Goal: Navigation & Orientation: Understand site structure

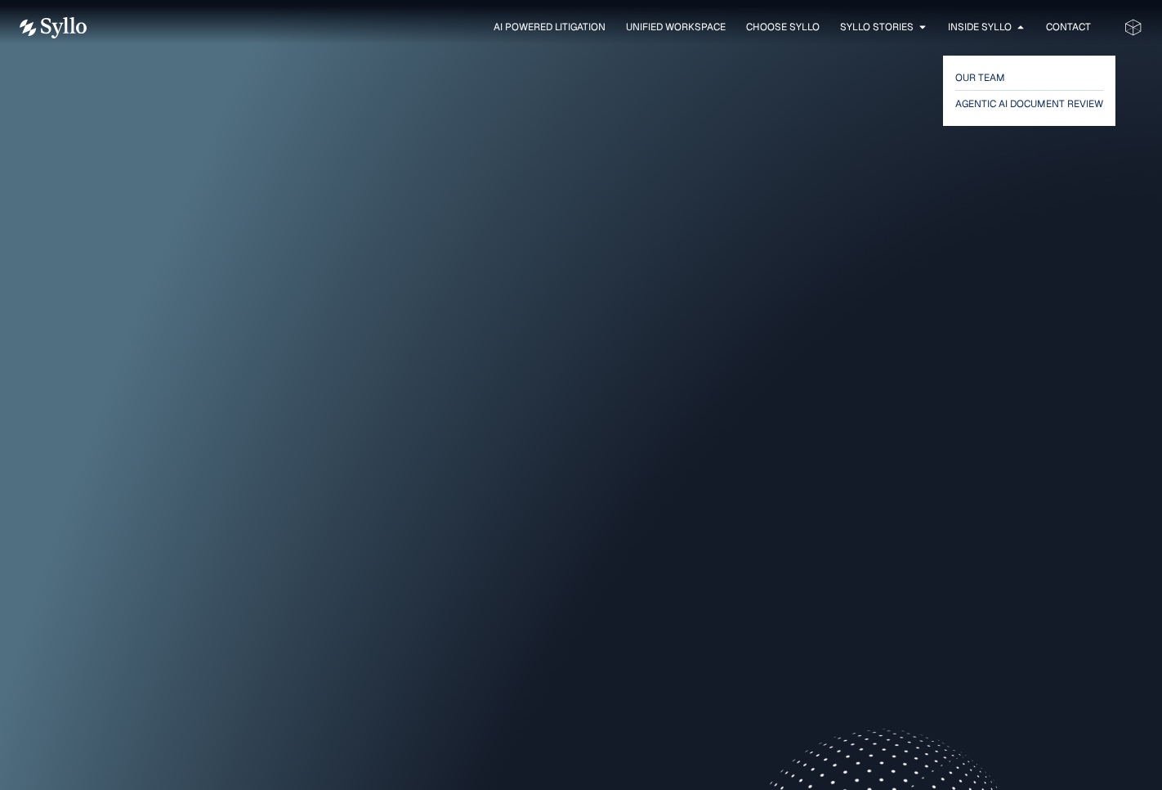
scroll to position [5099, 0]
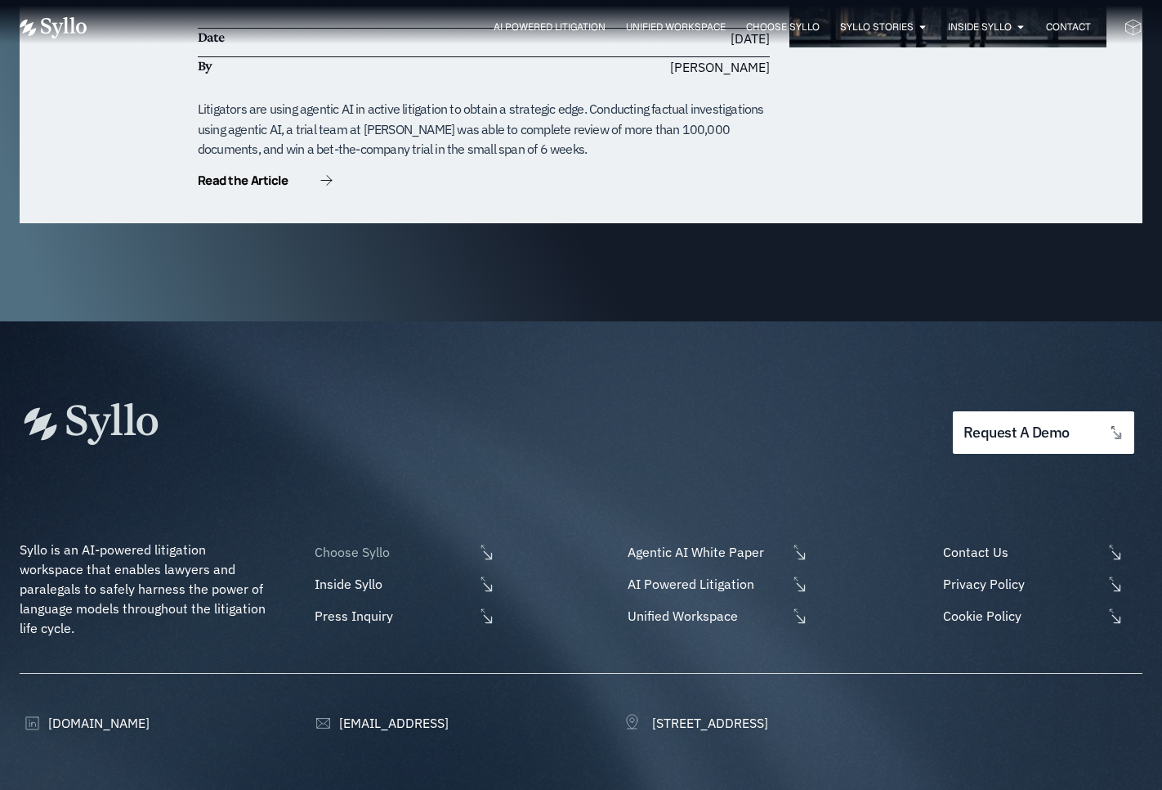
click at [365, 542] on span "Choose Syllo" at bounding box center [392, 552] width 163 height 20
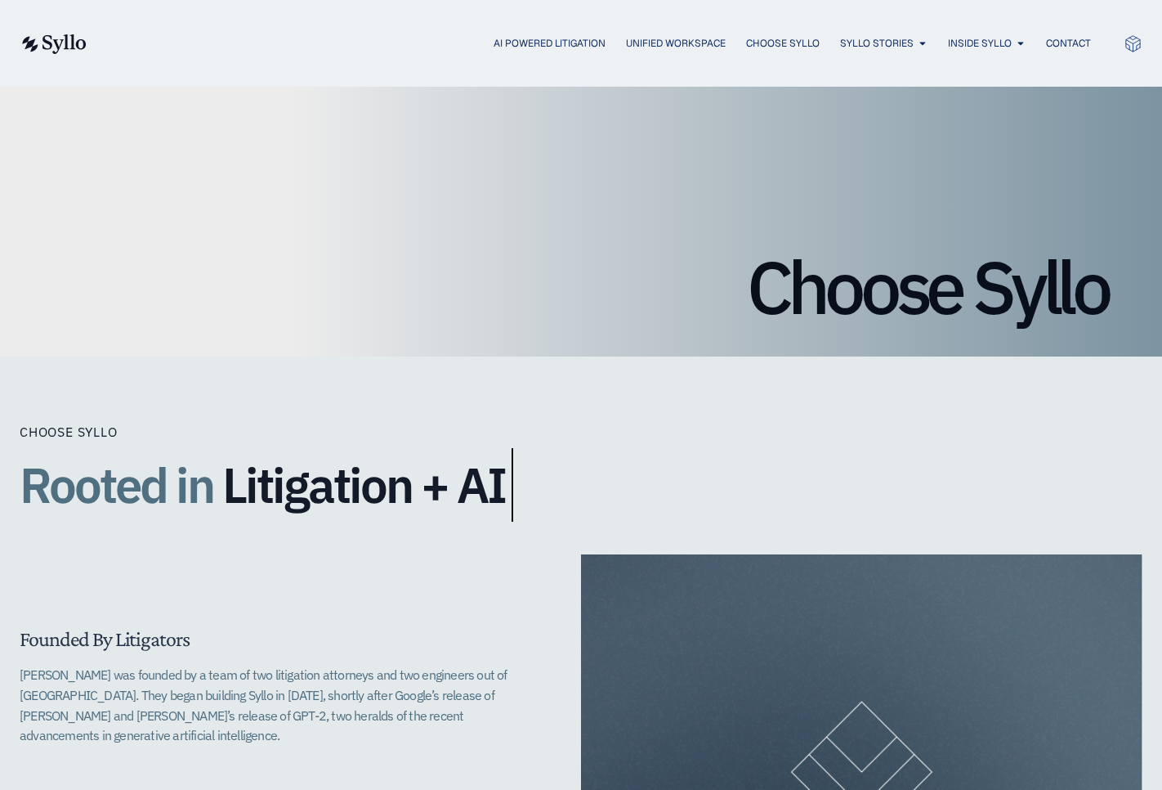
click at [463, 472] on span "Litigation + AI" at bounding box center [363, 485] width 283 height 54
click at [620, 472] on h2 "Rooted in Litigation + AI" at bounding box center [347, 485] width 654 height 74
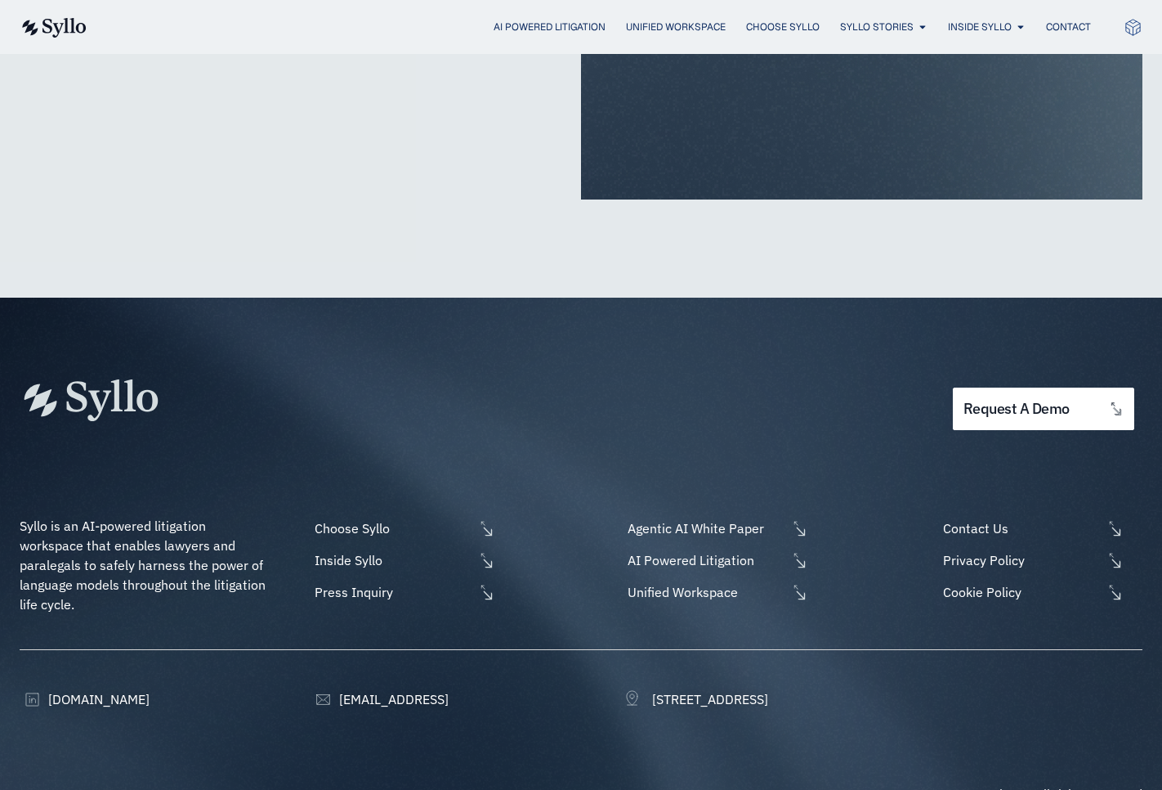
scroll to position [3921, 0]
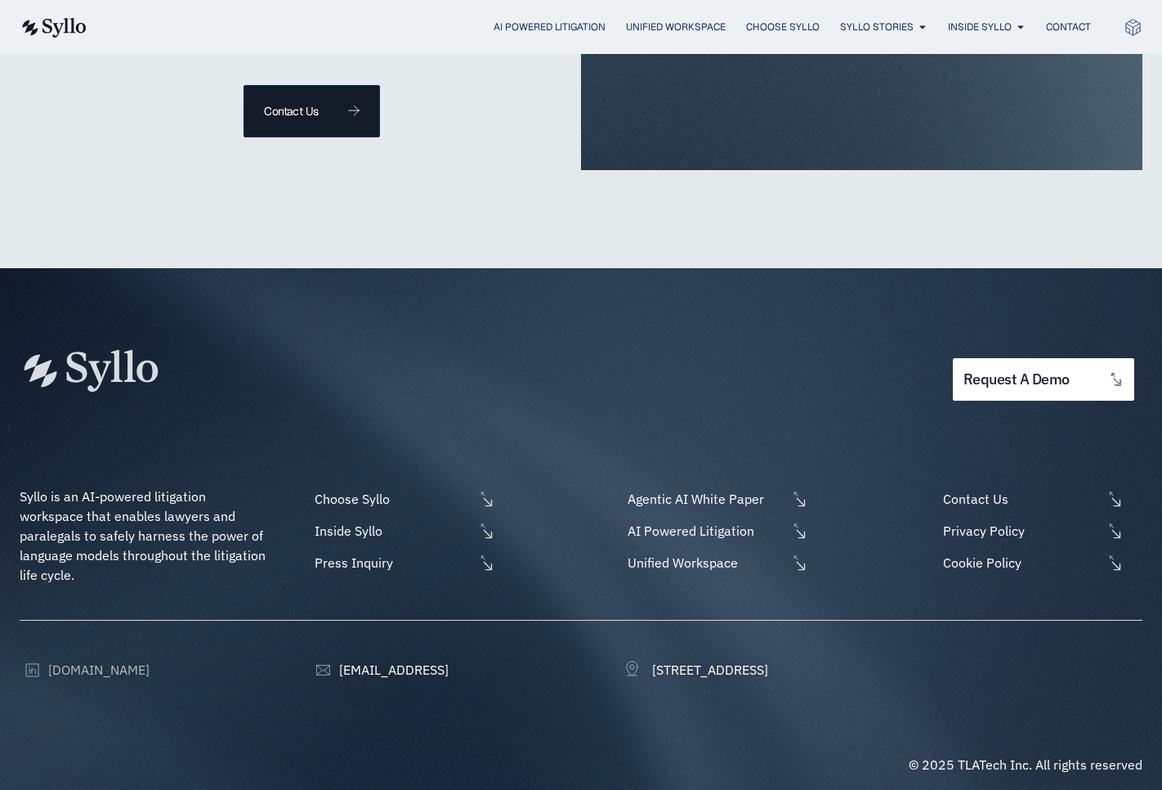
click at [69, 660] on span "[DOMAIN_NAME]" at bounding box center [96, 670] width 105 height 20
